Goal: Find specific page/section: Find specific page/section

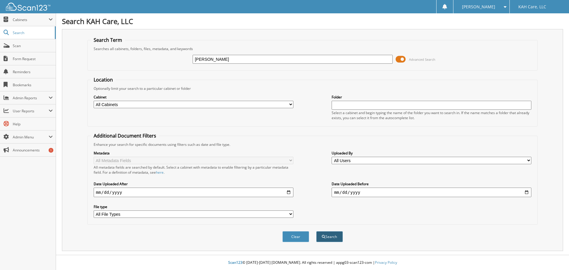
type input "williams"
click at [337, 233] on button "Search" at bounding box center [329, 236] width 27 height 11
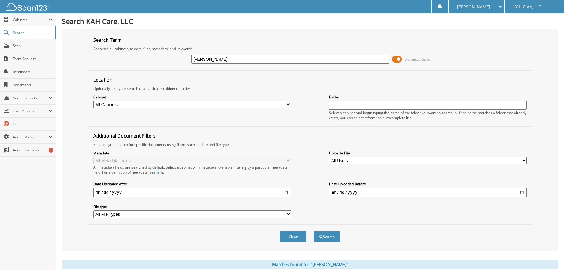
click at [237, 58] on input "williams" at bounding box center [290, 59] width 198 height 9
type input "w"
type input "williams, john"
click at [331, 236] on button "Search" at bounding box center [327, 236] width 27 height 11
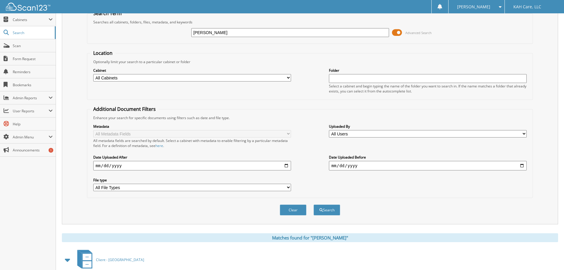
scroll to position [84, 0]
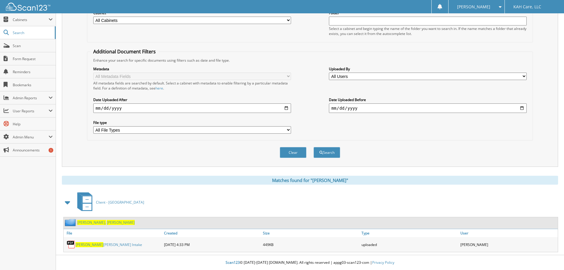
click at [87, 222] on span "Williams," at bounding box center [91, 222] width 29 height 5
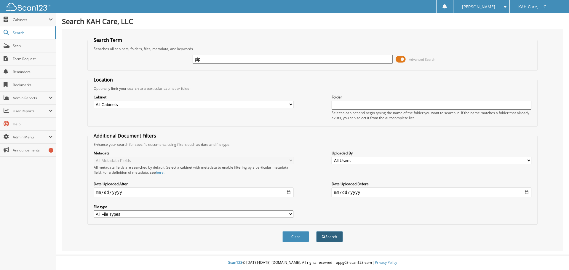
type input "pip"
click at [325, 237] on button "Search" at bounding box center [329, 236] width 27 height 11
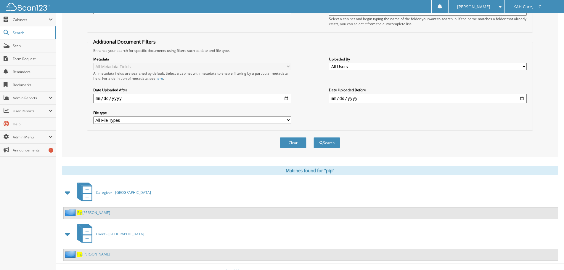
scroll to position [103, 0]
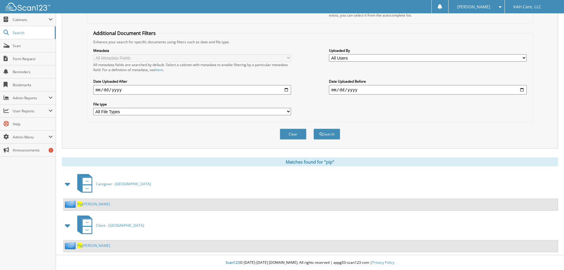
click at [96, 246] on link "Pip [PERSON_NAME]" at bounding box center [93, 245] width 33 height 5
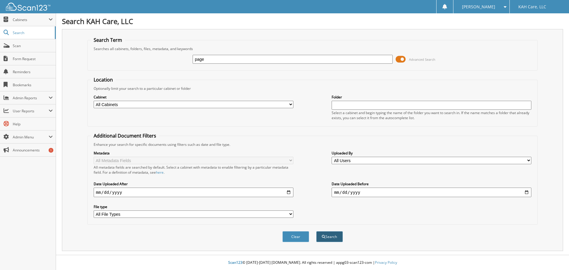
type input "page"
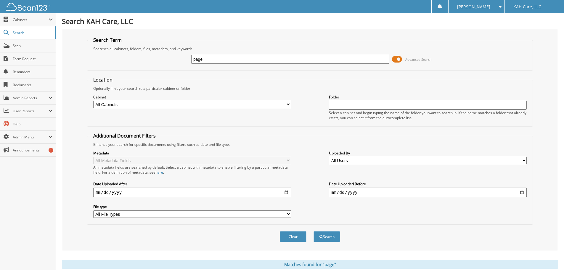
click at [224, 50] on div "Searches all cabinets, folders, files, metadata, and keywords" at bounding box center [310, 48] width 440 height 5
click at [223, 55] on input "page" at bounding box center [290, 59] width 198 height 9
type input "page, eldr"
click at [329, 243] on div "Clear Search" at bounding box center [310, 237] width 446 height 24
click at [329, 239] on button "Search" at bounding box center [327, 236] width 27 height 11
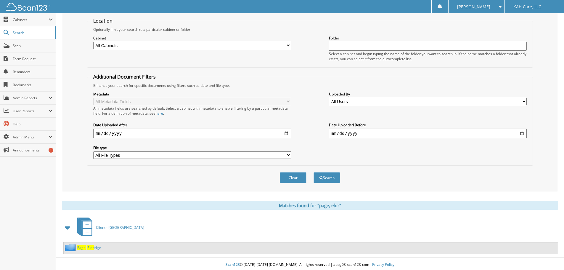
scroll to position [61, 0]
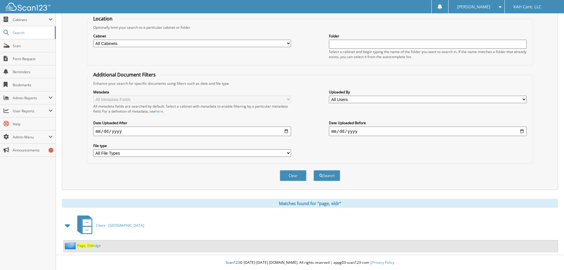
click at [87, 246] on span "Eldr" at bounding box center [90, 245] width 7 height 5
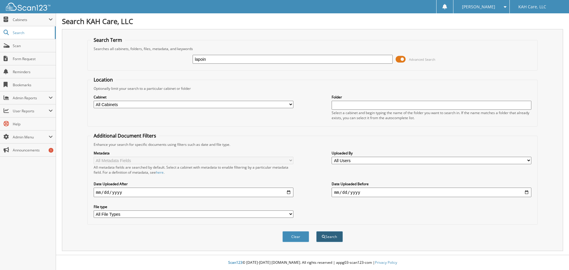
type input "lapoin"
click at [332, 237] on button "Search" at bounding box center [329, 236] width 27 height 11
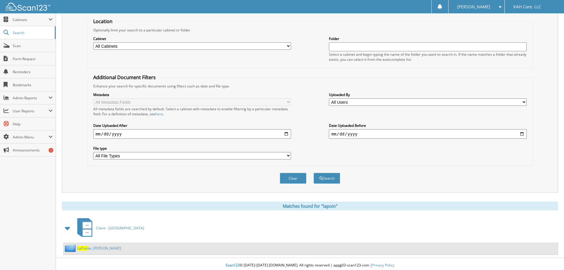
scroll to position [61, 0]
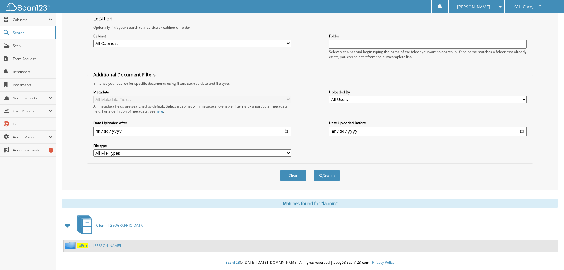
click at [89, 245] on link "LaPoin te, [PERSON_NAME]" at bounding box center [99, 245] width 44 height 5
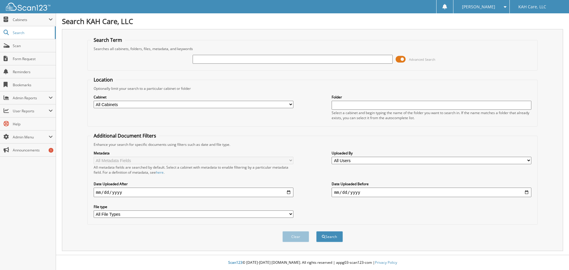
click at [335, 60] on input "text" at bounding box center [293, 59] width 200 height 9
type input "cole"
click at [328, 237] on button "Search" at bounding box center [329, 236] width 27 height 11
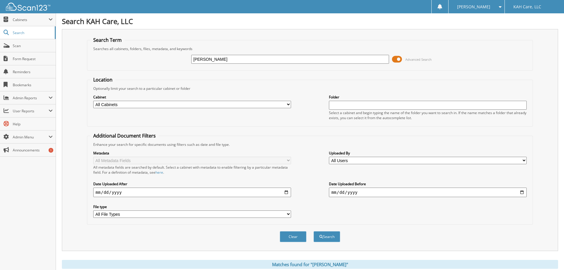
click at [219, 61] on input "cole" at bounding box center [290, 59] width 198 height 9
type input "[PERSON_NAME], aril"
click at [327, 235] on button "Search" at bounding box center [327, 236] width 27 height 11
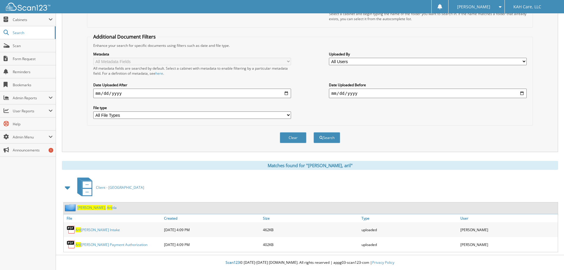
click at [83, 208] on span "[PERSON_NAME]," at bounding box center [91, 207] width 29 height 5
